Goal: Transaction & Acquisition: Download file/media

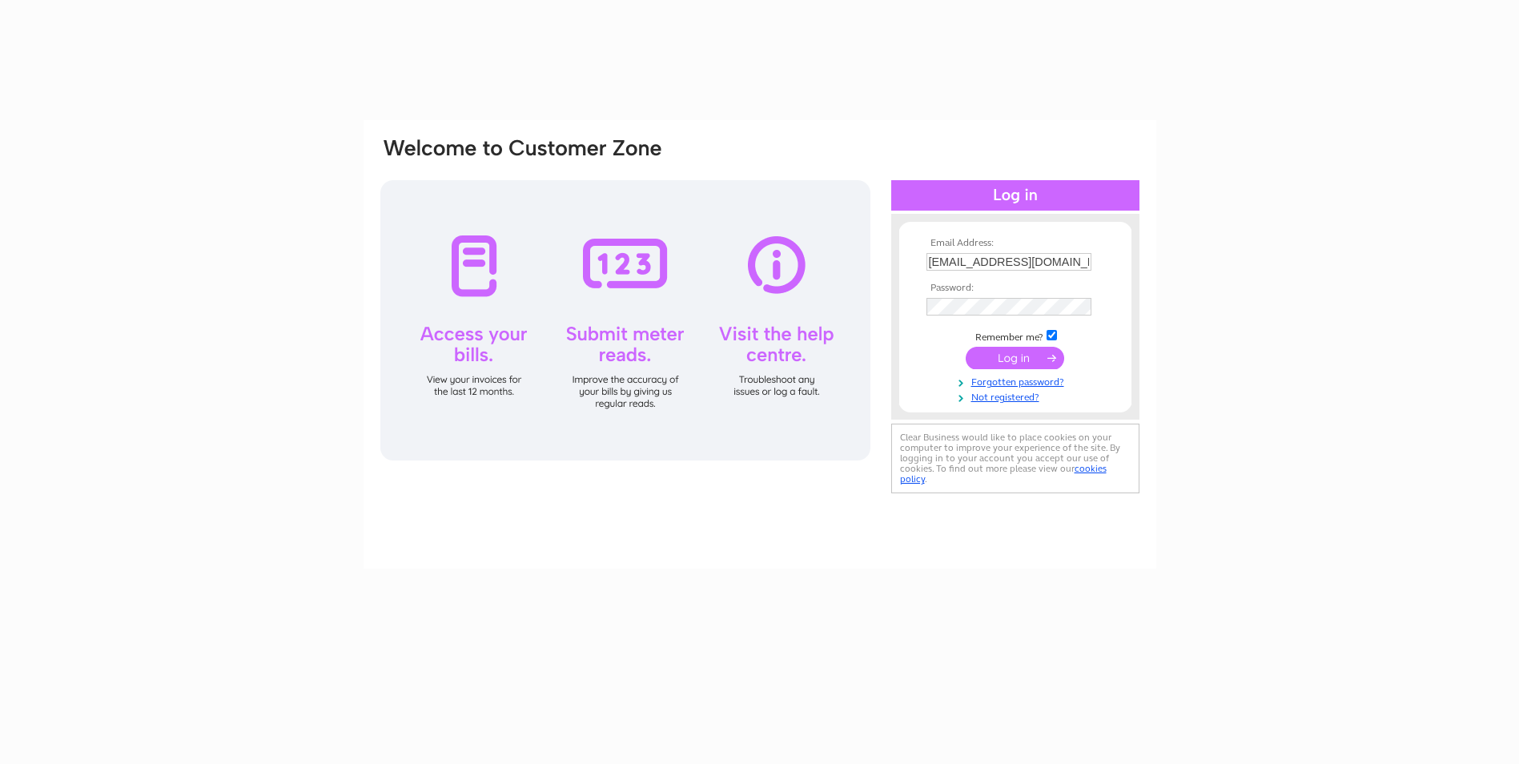
click at [1013, 354] on input "submit" at bounding box center [1015, 358] width 98 height 22
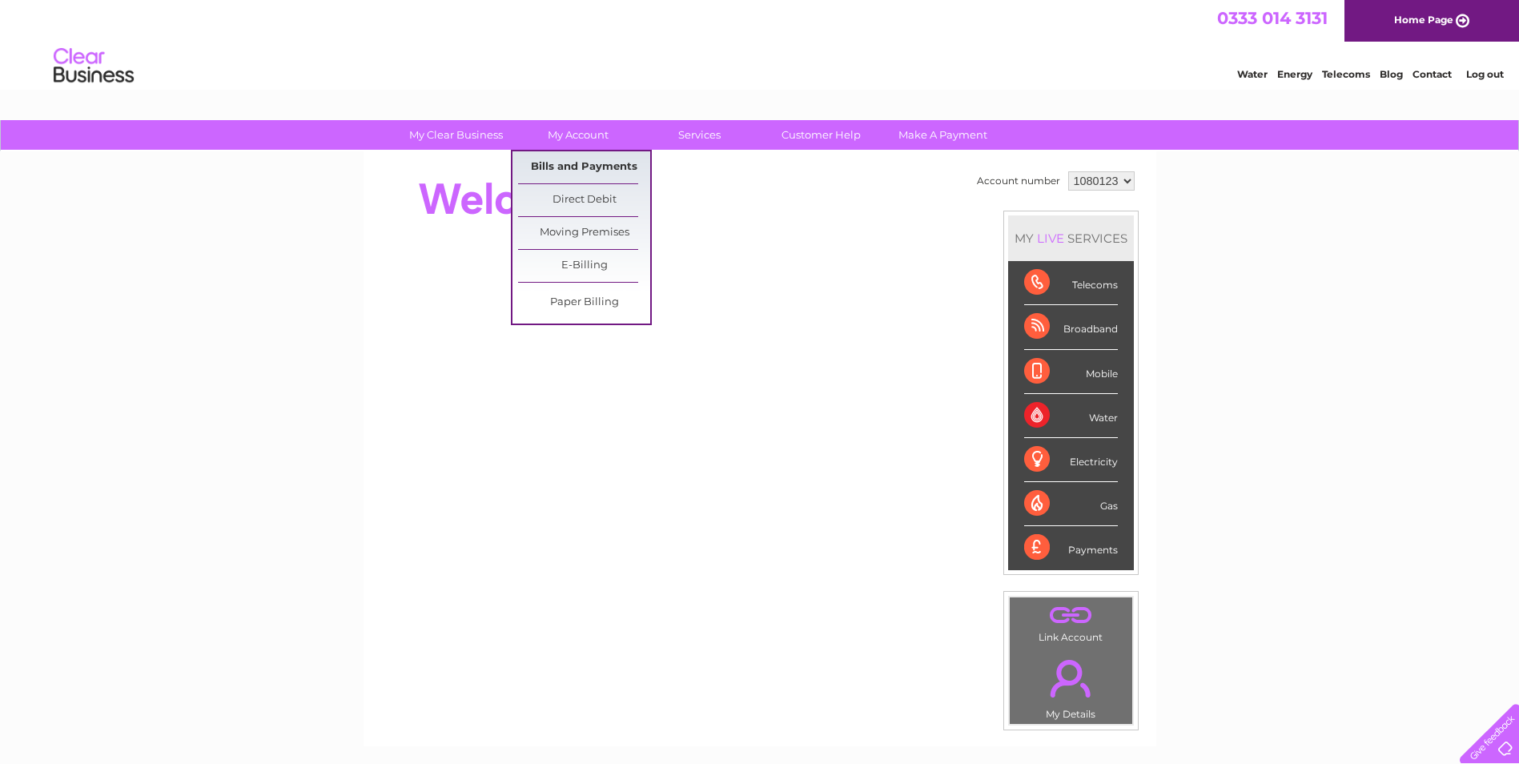
click at [588, 164] on link "Bills and Payments" at bounding box center [584, 167] width 132 height 32
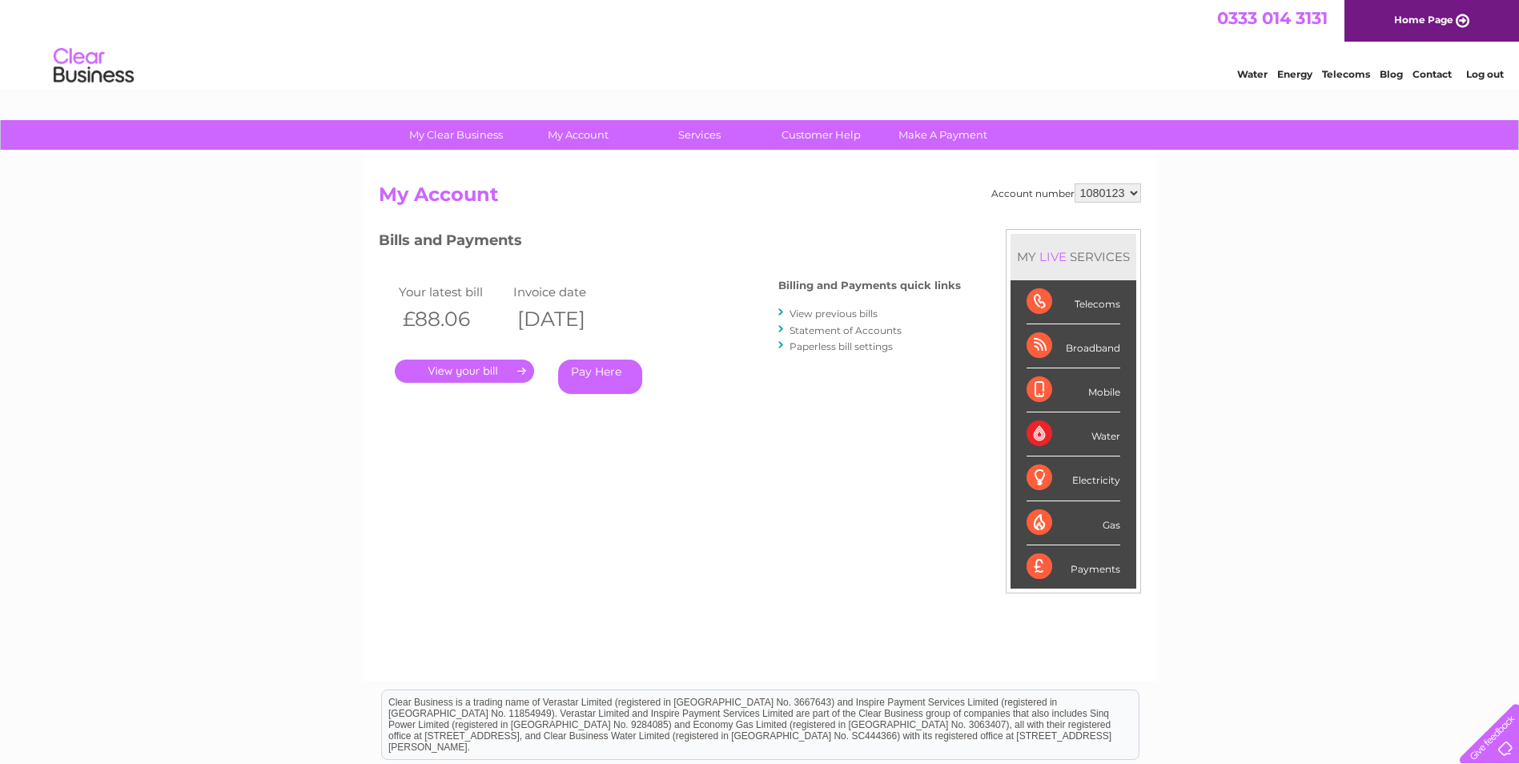
click at [515, 362] on link "." at bounding box center [464, 370] width 139 height 23
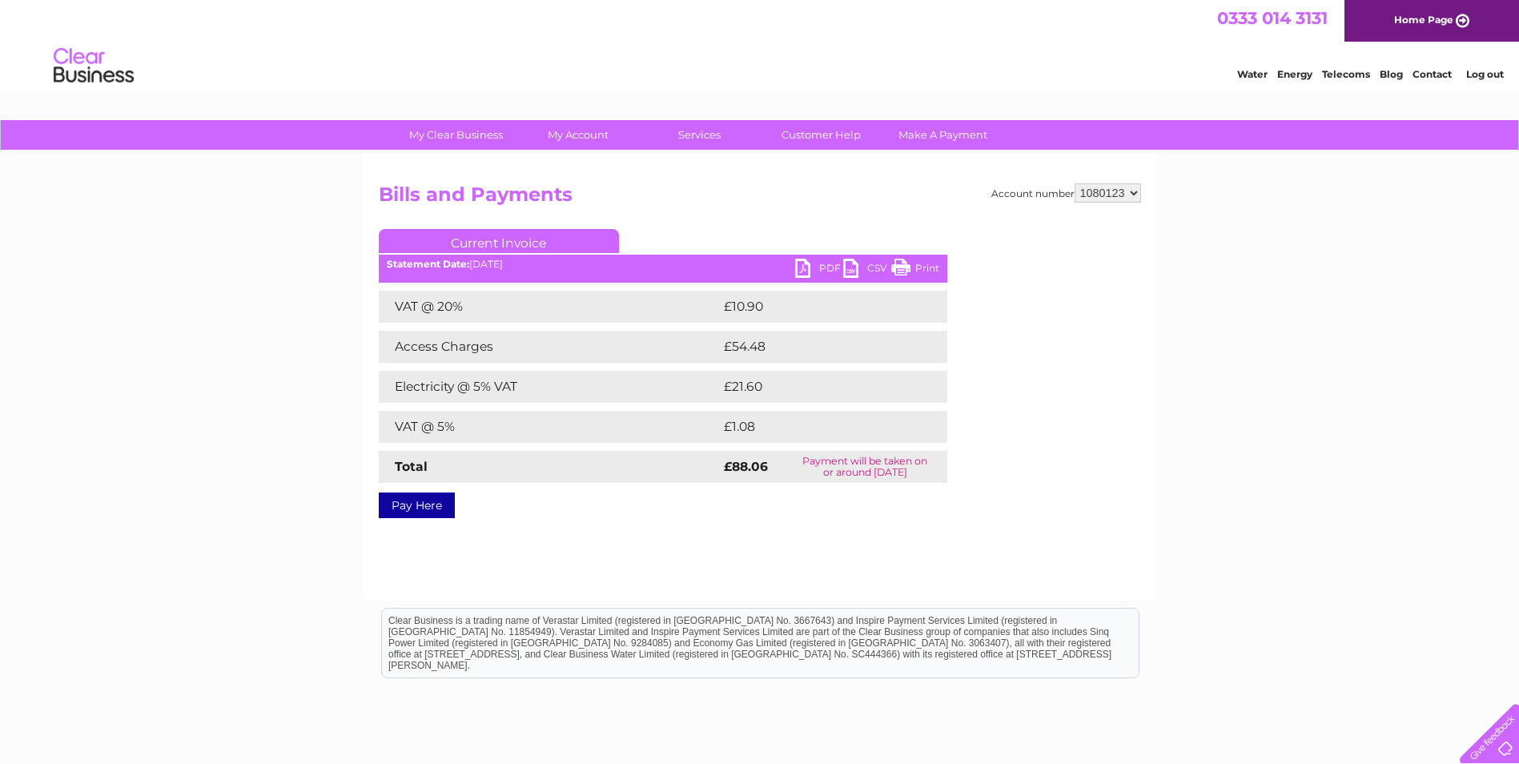
click at [817, 272] on link "PDF" at bounding box center [819, 270] width 48 height 23
click at [817, 265] on link "PDF" at bounding box center [819, 270] width 48 height 23
click at [857, 262] on link "CSV" at bounding box center [867, 270] width 48 height 23
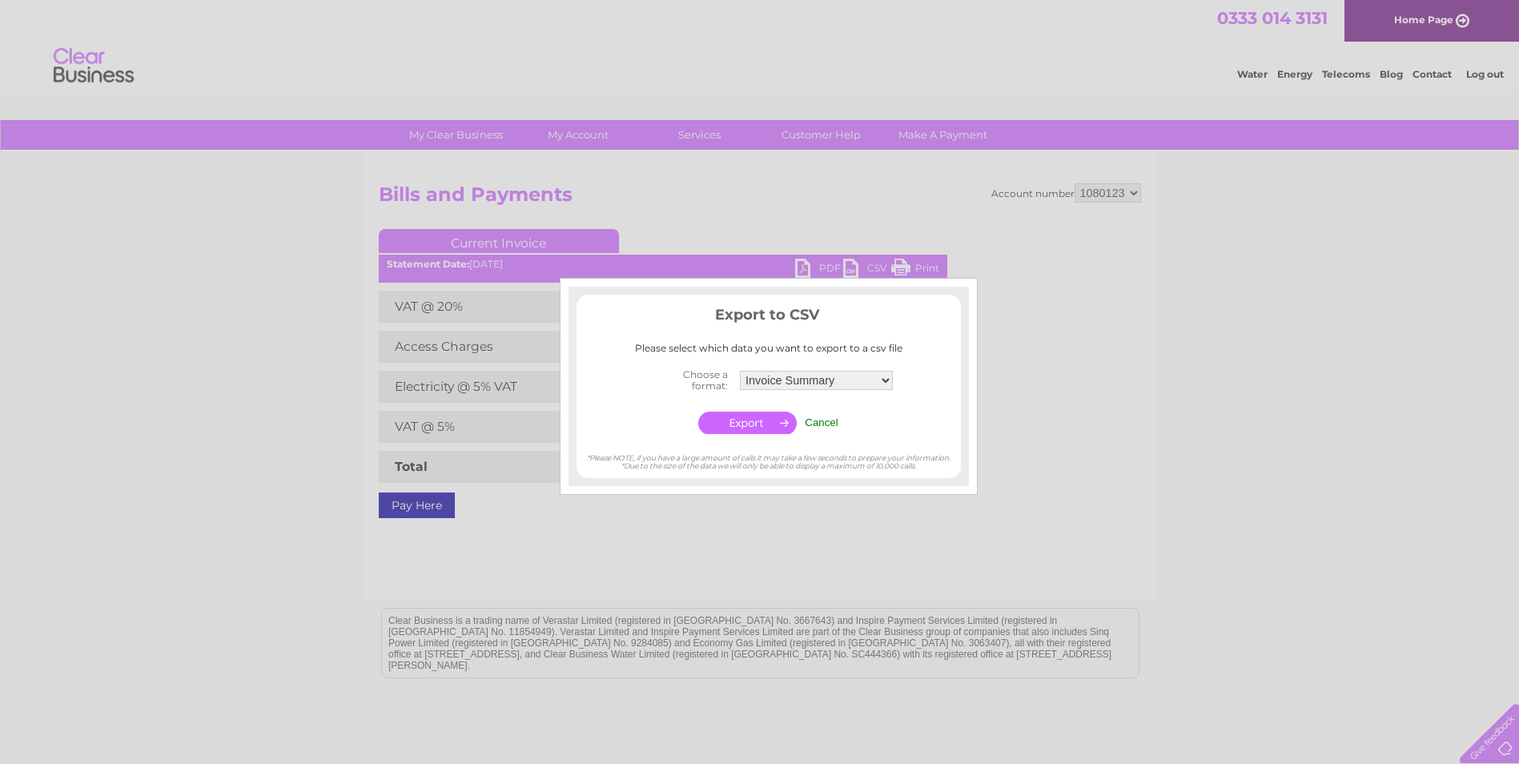
click at [829, 421] on input "Cancel" at bounding box center [822, 422] width 34 height 12
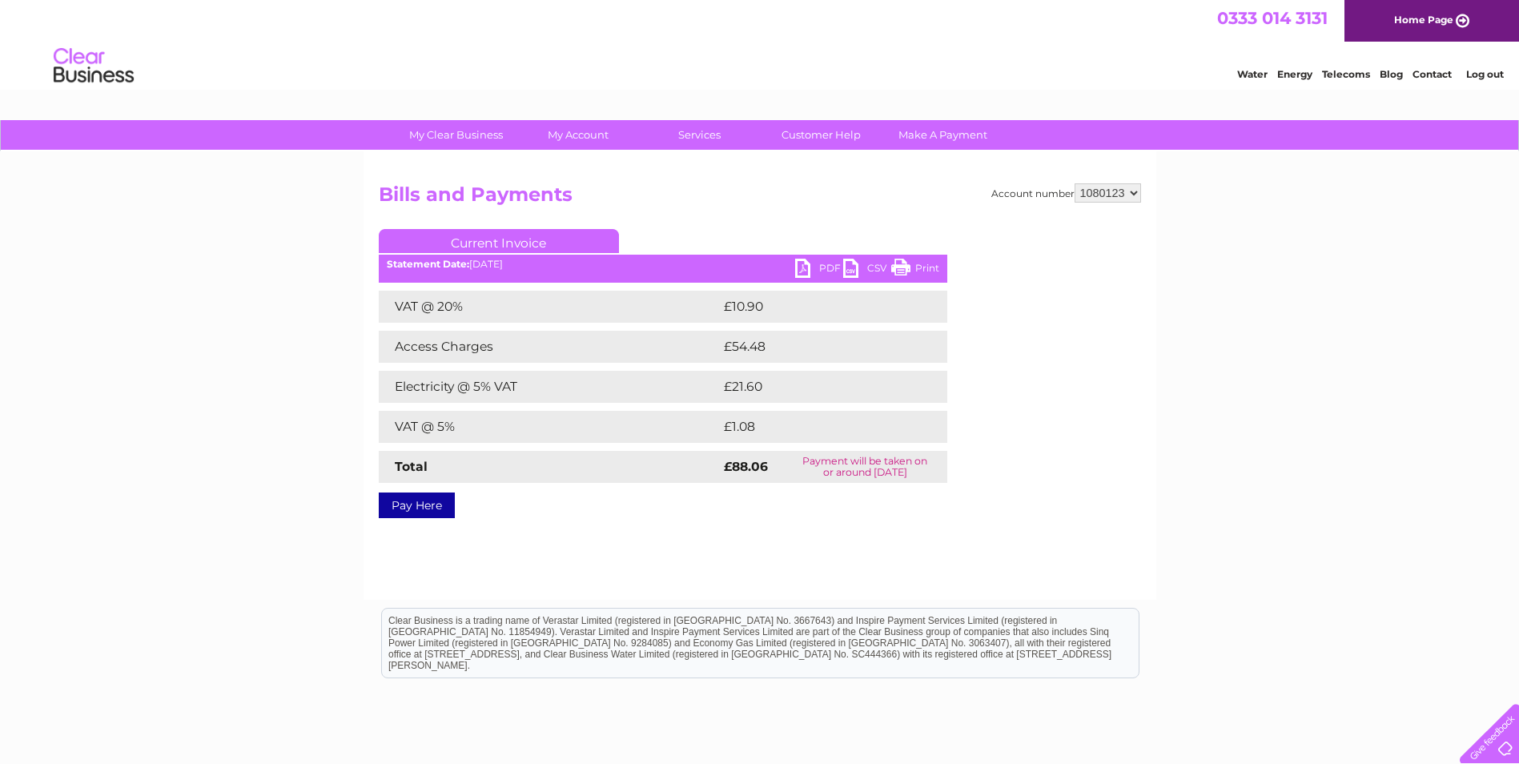
click at [914, 268] on link "Print" at bounding box center [915, 270] width 48 height 23
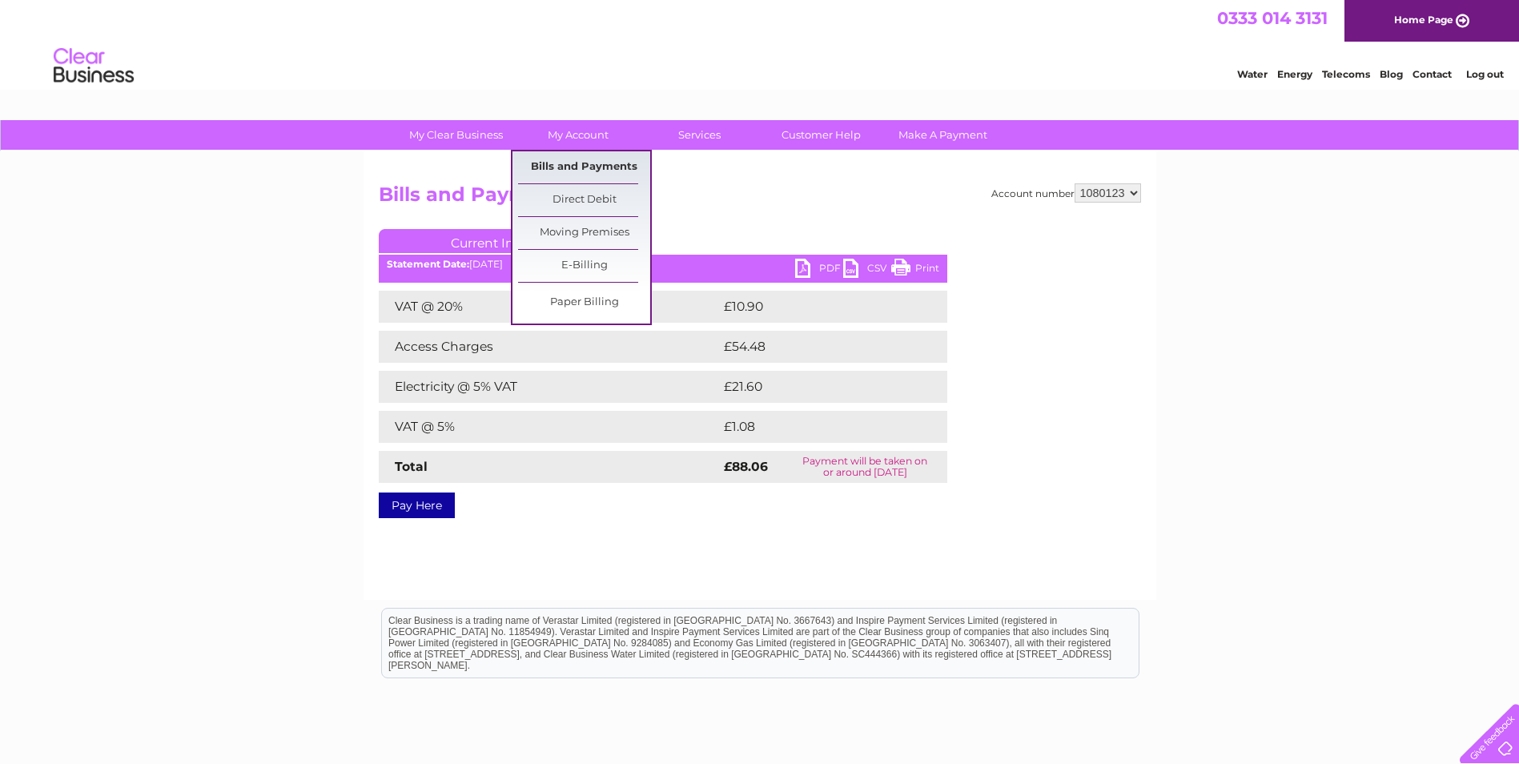
click at [577, 163] on link "Bills and Payments" at bounding box center [584, 167] width 132 height 32
click at [579, 158] on link "Bills and Payments" at bounding box center [584, 167] width 132 height 32
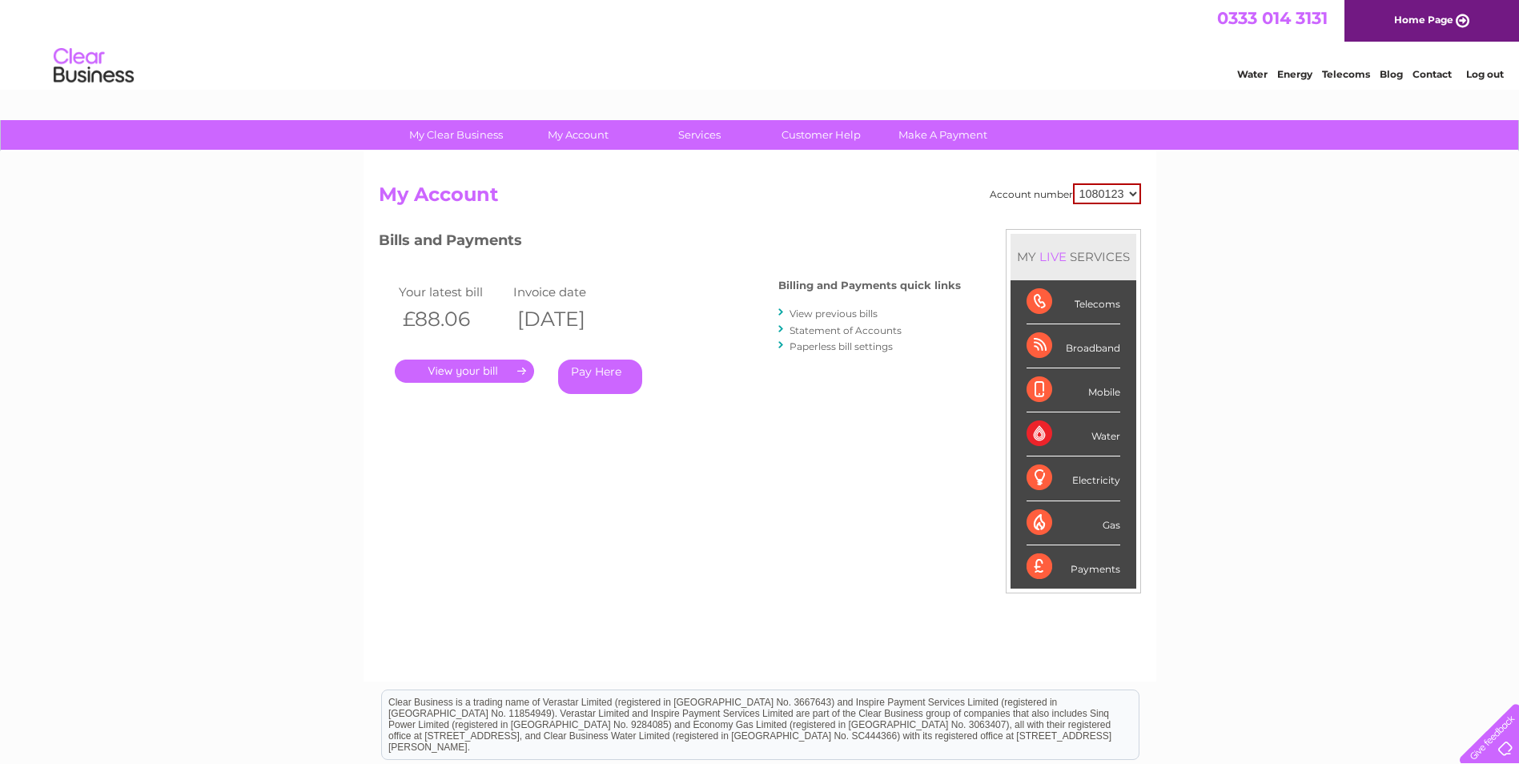
click at [839, 319] on link "View previous bills" at bounding box center [833, 313] width 88 height 12
click at [839, 314] on link "View previous bills" at bounding box center [833, 313] width 88 height 12
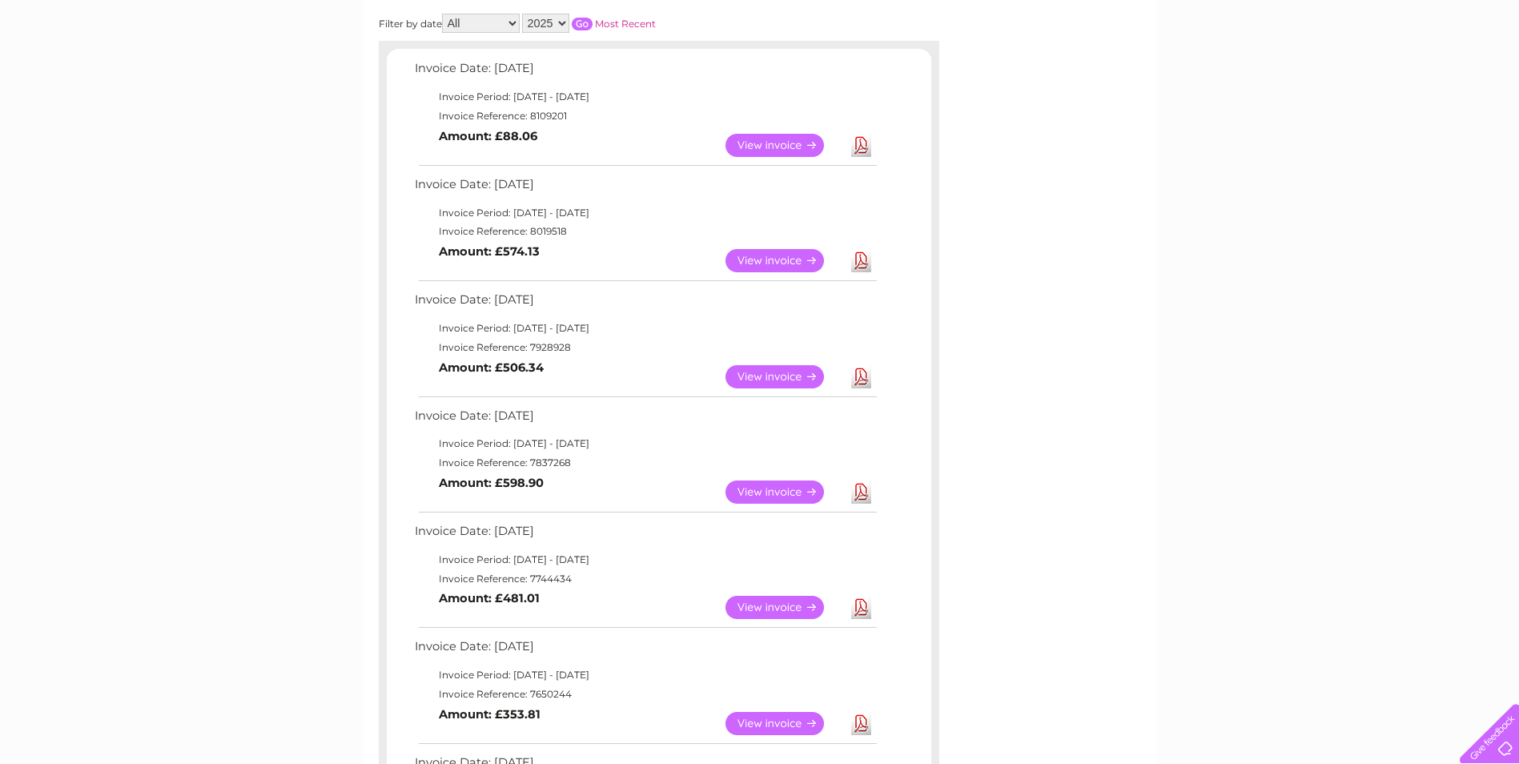
scroll to position [240, 0]
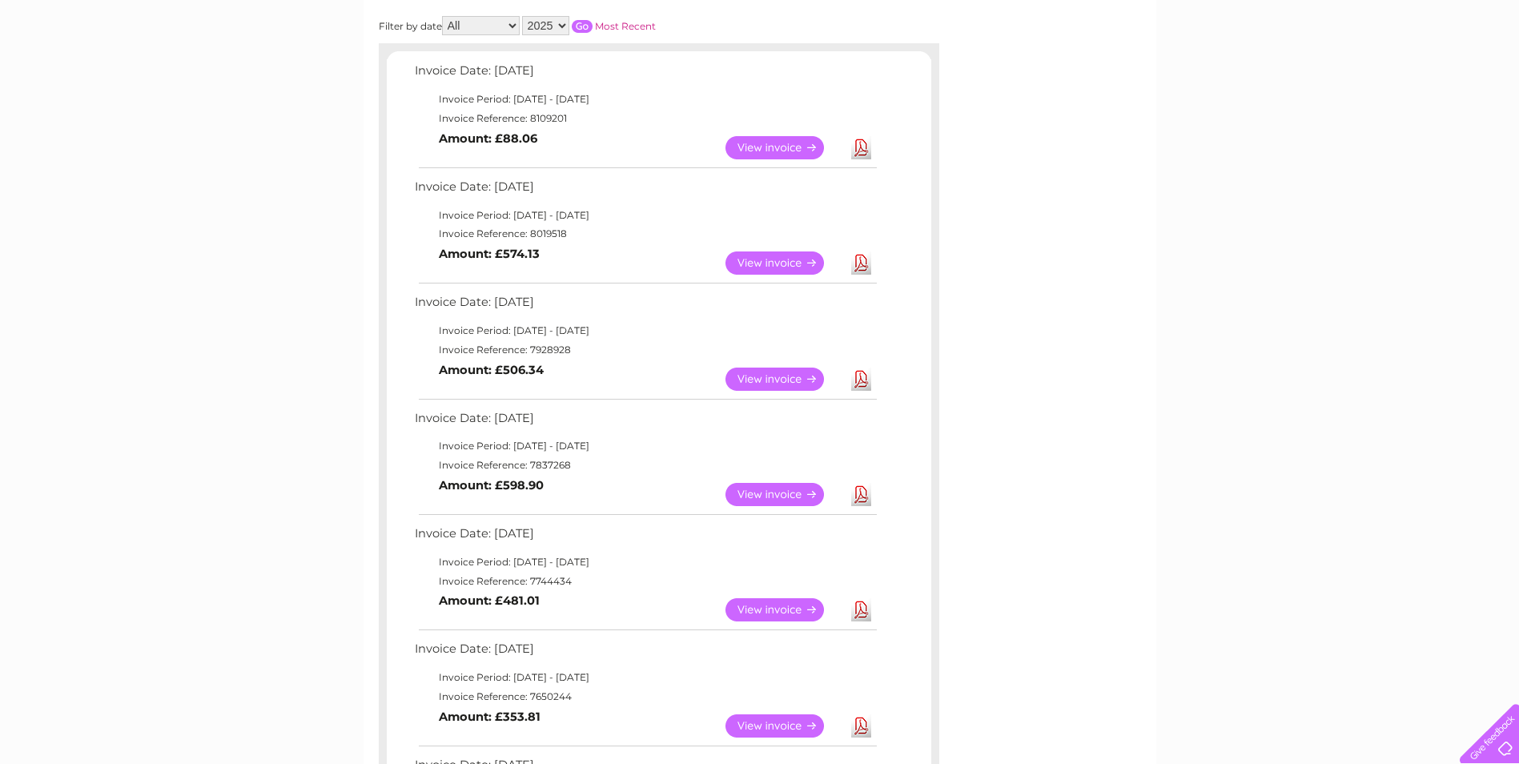
click at [815, 262] on link "View" at bounding box center [784, 262] width 118 height 23
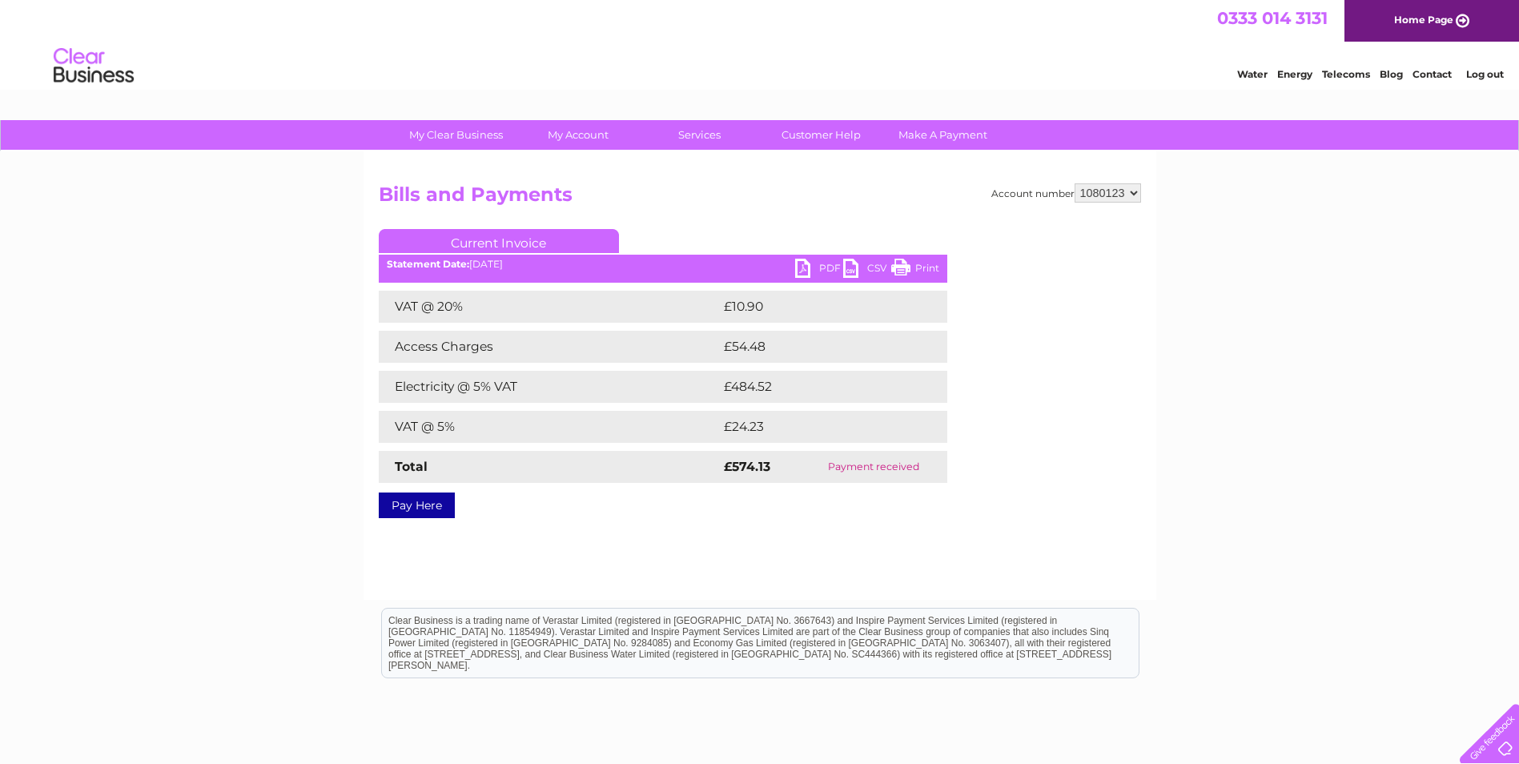
click at [795, 266] on link "PDF" at bounding box center [819, 270] width 48 height 23
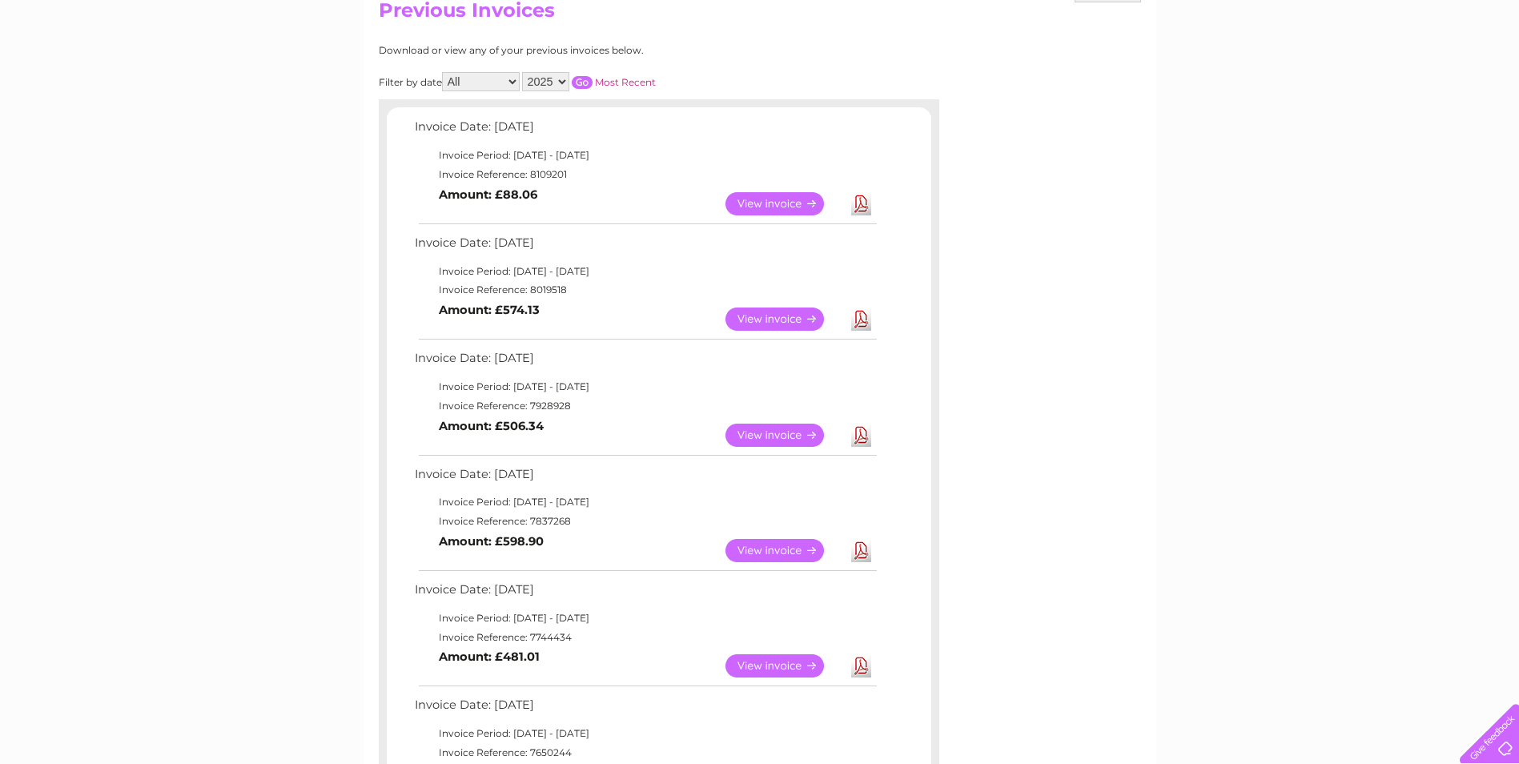
scroll to position [161, 0]
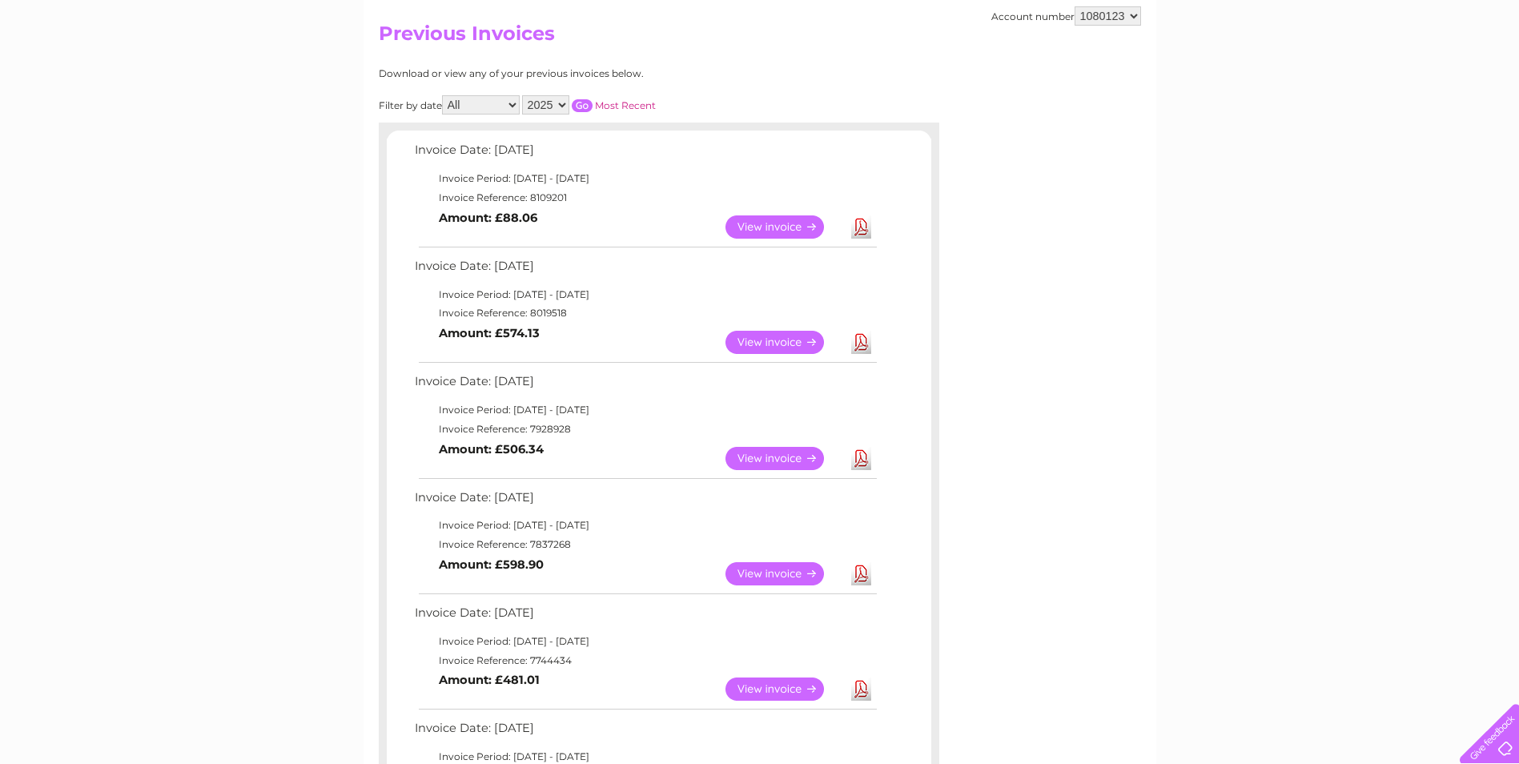
drag, startPoint x: 1460, startPoint y: 0, endPoint x: 1054, endPoint y: 259, distance: 481.3
click at [1062, 261] on div "Account number 1080123 Previous Invoices Download or view any of your previous …" at bounding box center [759, 622] width 793 height 1264
click at [863, 339] on link "Download" at bounding box center [861, 342] width 20 height 23
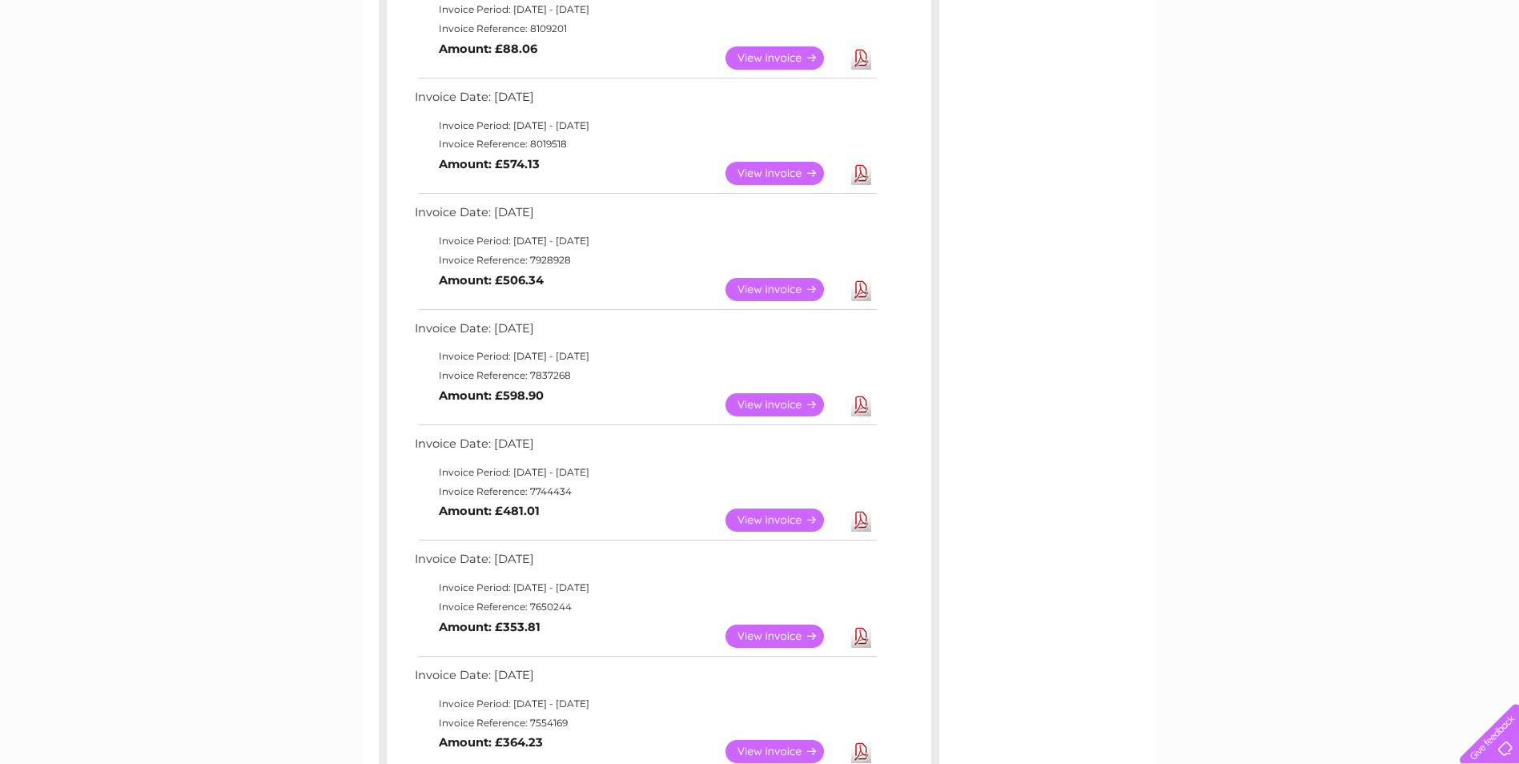
scroll to position [561, 0]
click at [860, 403] on link "Download" at bounding box center [861, 404] width 20 height 23
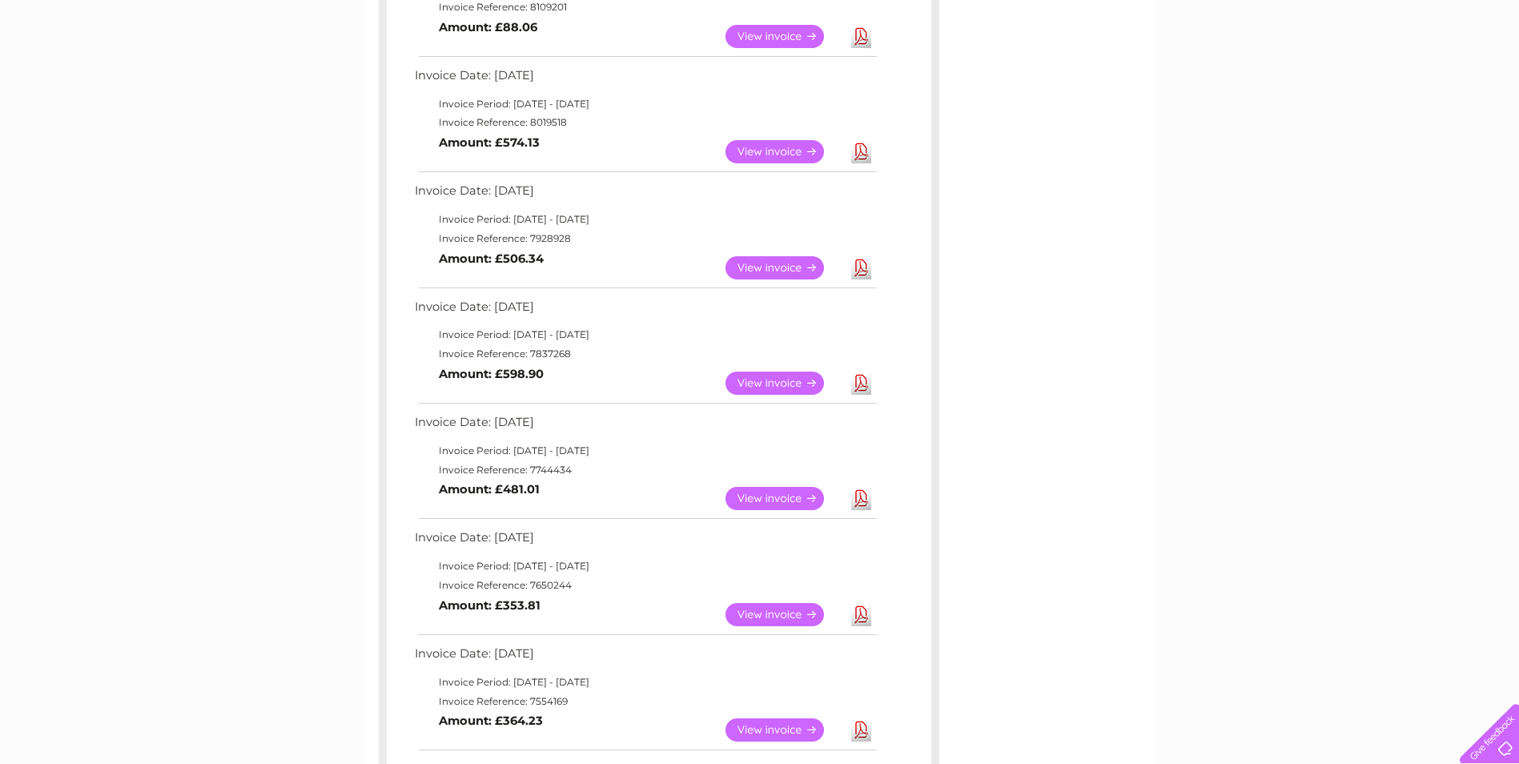
scroll to position [241, 0]
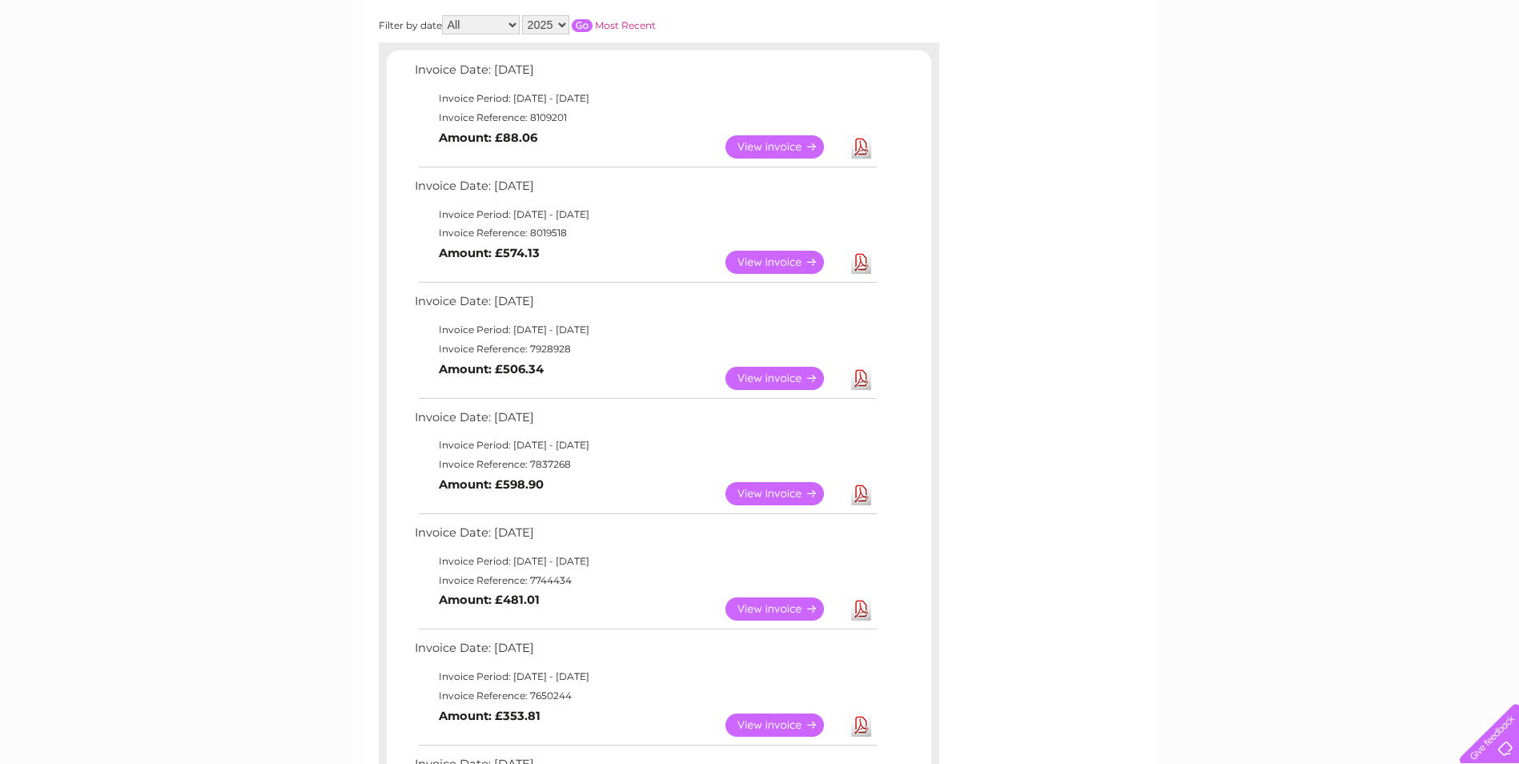
click at [858, 151] on link "Download" at bounding box center [861, 146] width 20 height 23
click at [857, 257] on link "Download" at bounding box center [861, 262] width 20 height 23
click at [860, 375] on link "Download" at bounding box center [861, 378] width 20 height 23
click at [865, 499] on link "Download" at bounding box center [861, 493] width 20 height 23
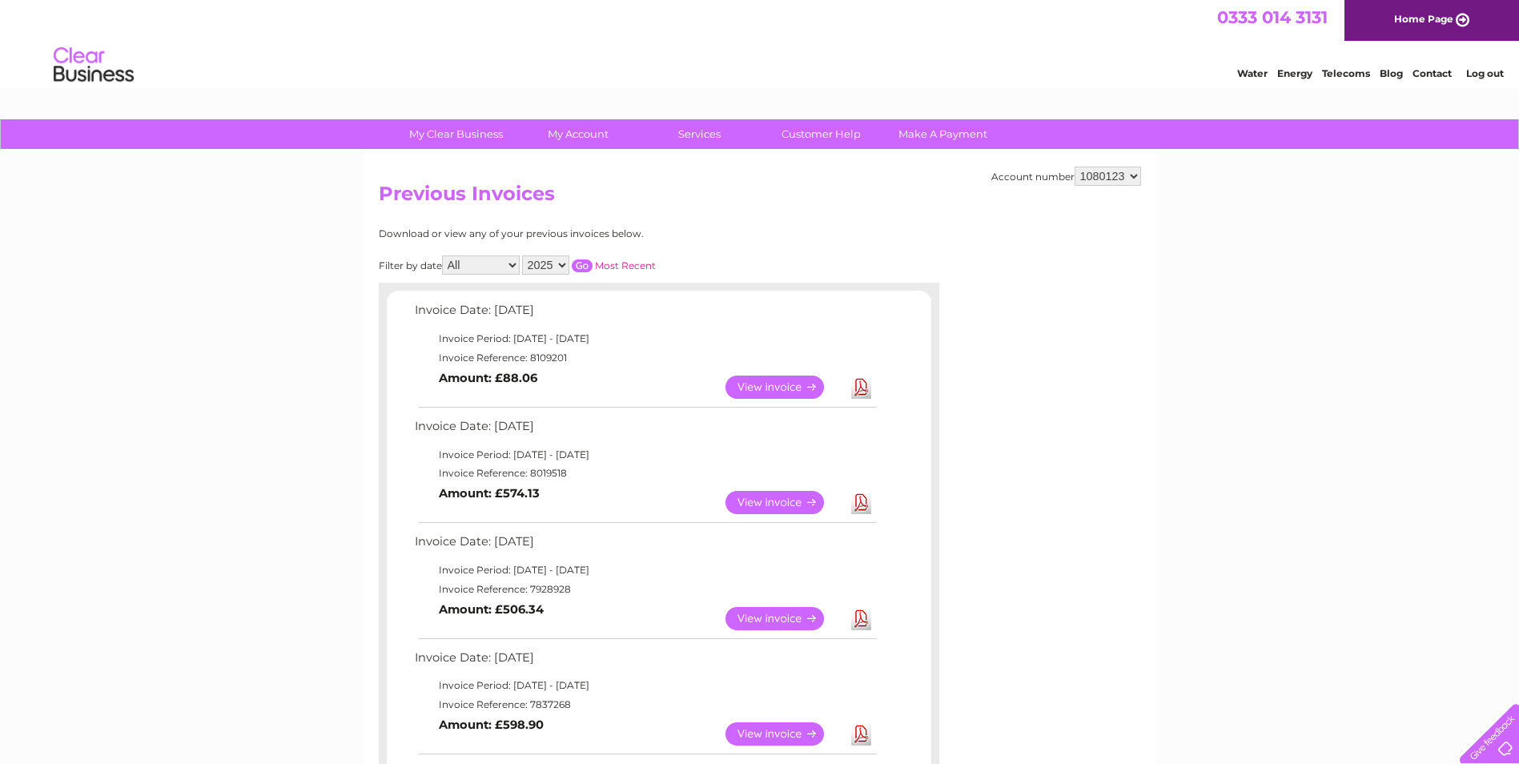
scroll to position [0, 0]
click at [861, 383] on link "Download" at bounding box center [861, 387] width 20 height 23
